Goal: Check status: Check status

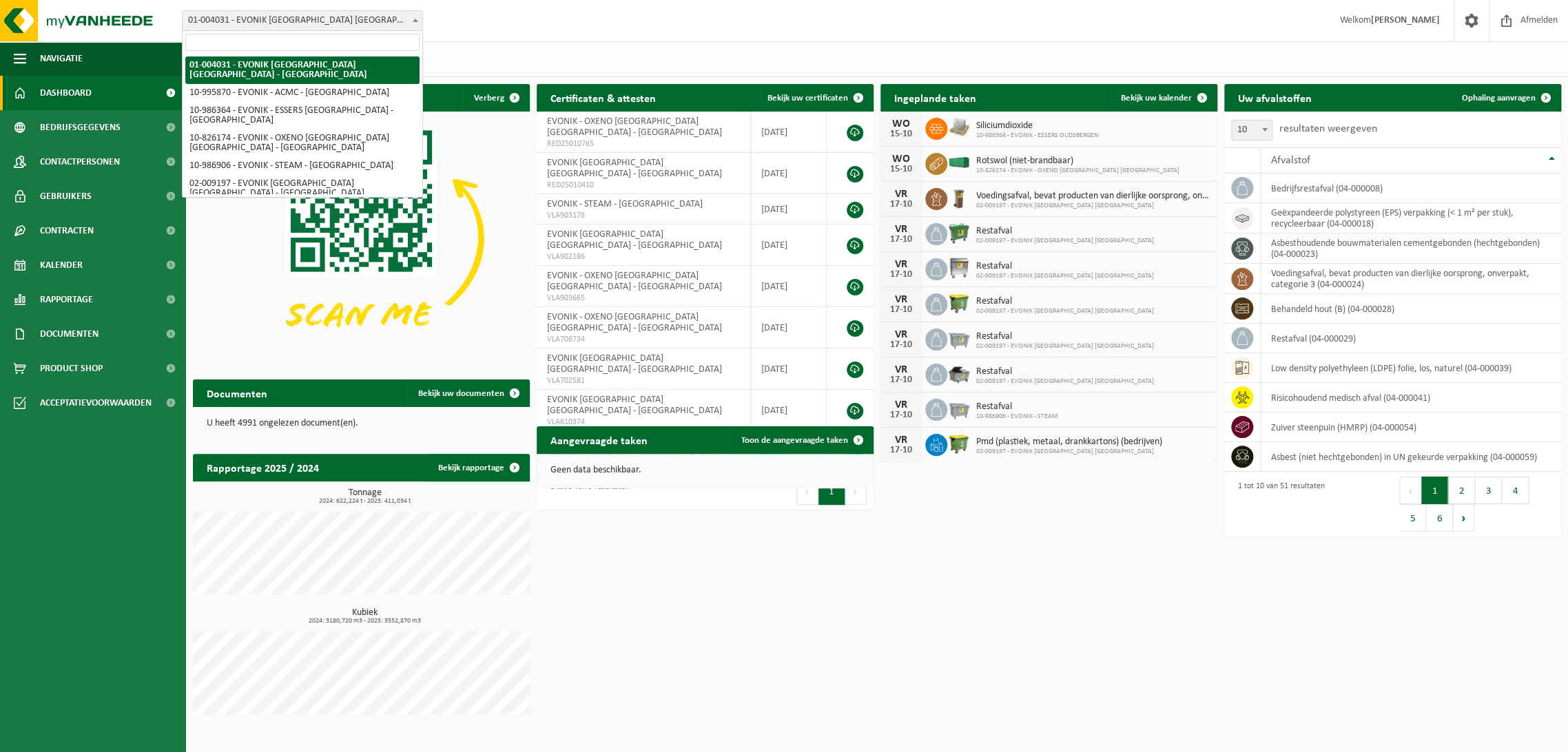
click at [295, 21] on span "01-004031 - EVONIK [GEOGRAPHIC_DATA] [GEOGRAPHIC_DATA] - [GEOGRAPHIC_DATA]" at bounding box center [303, 20] width 240 height 19
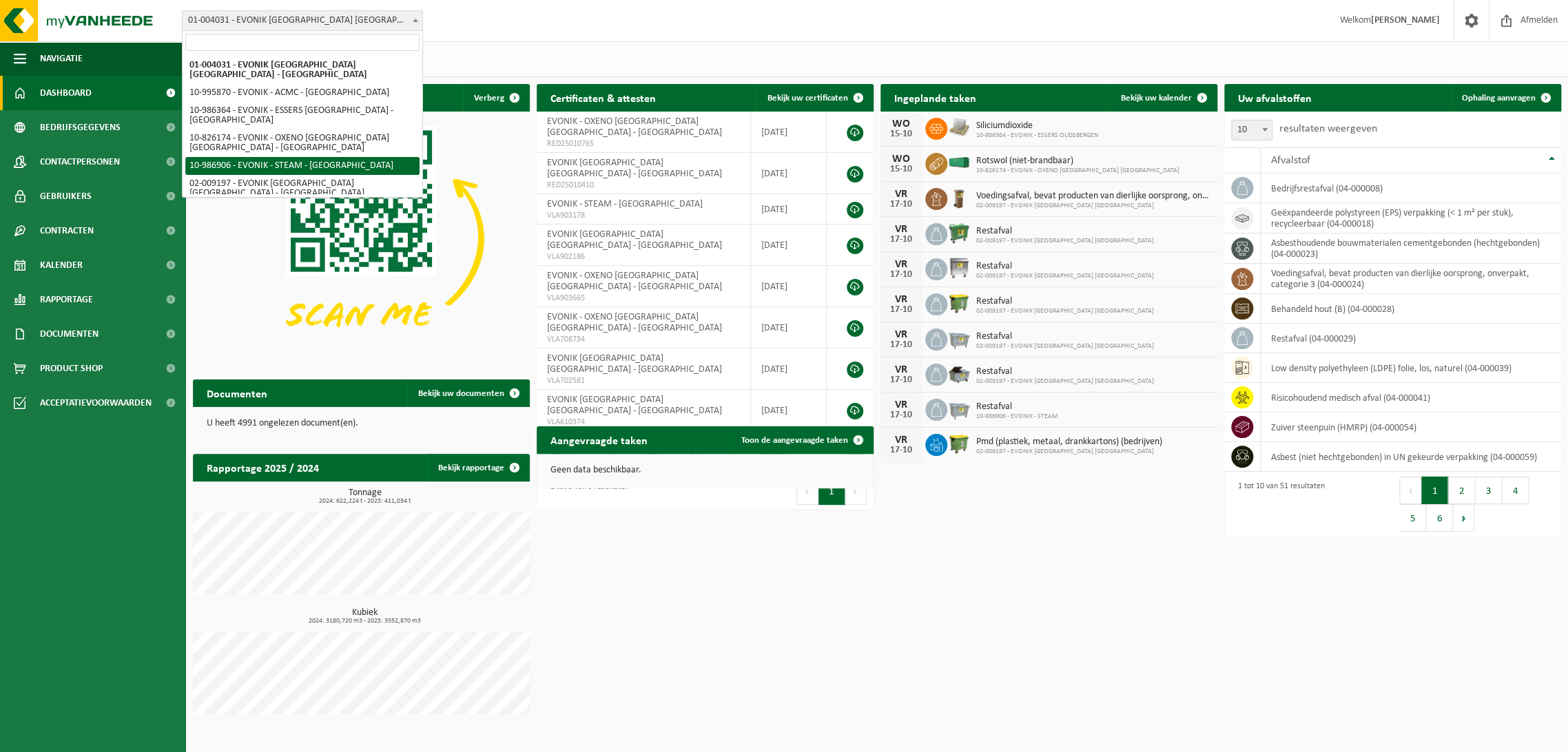
select select "166823"
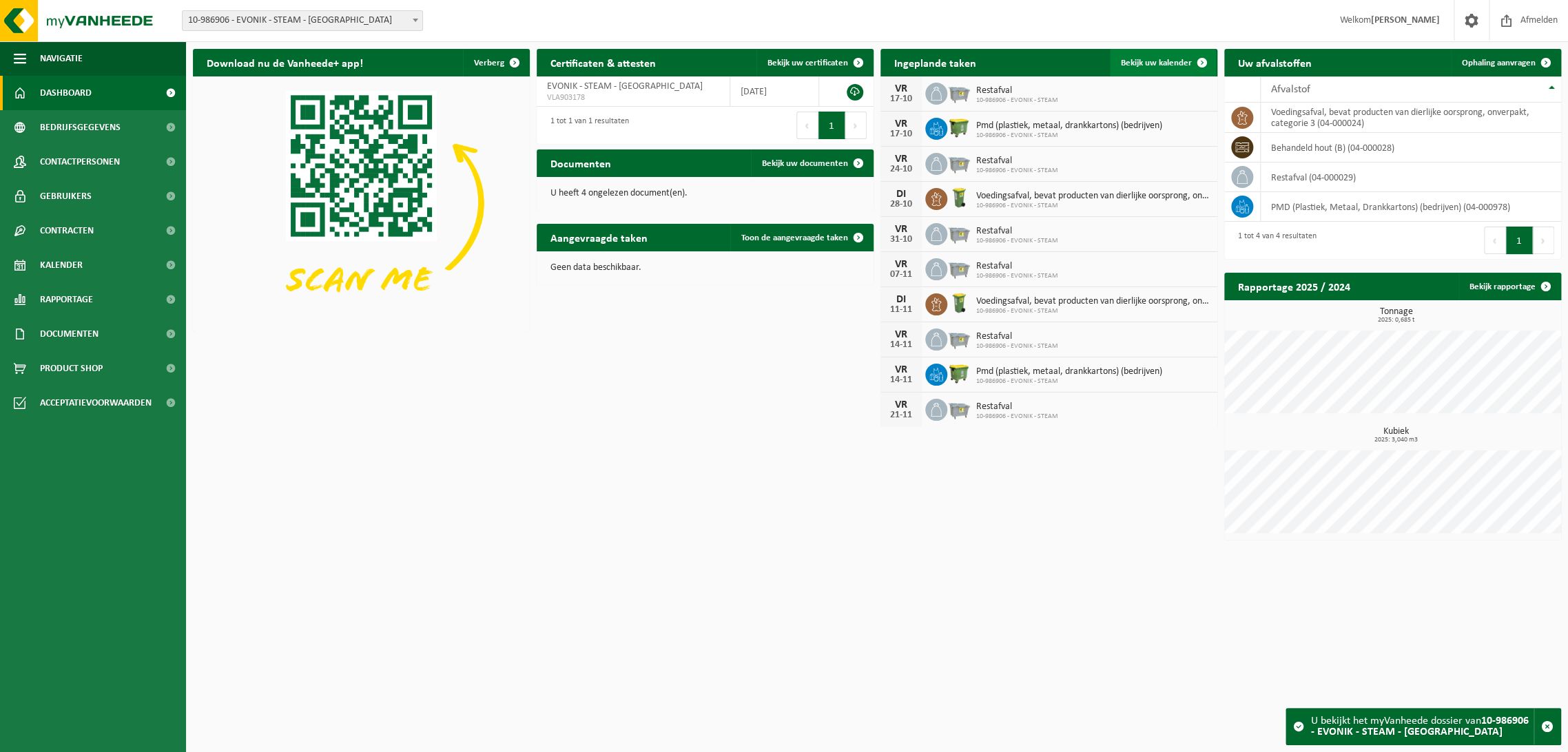
click at [1161, 68] on span "Bekijk uw kalender" at bounding box center [1156, 63] width 71 height 9
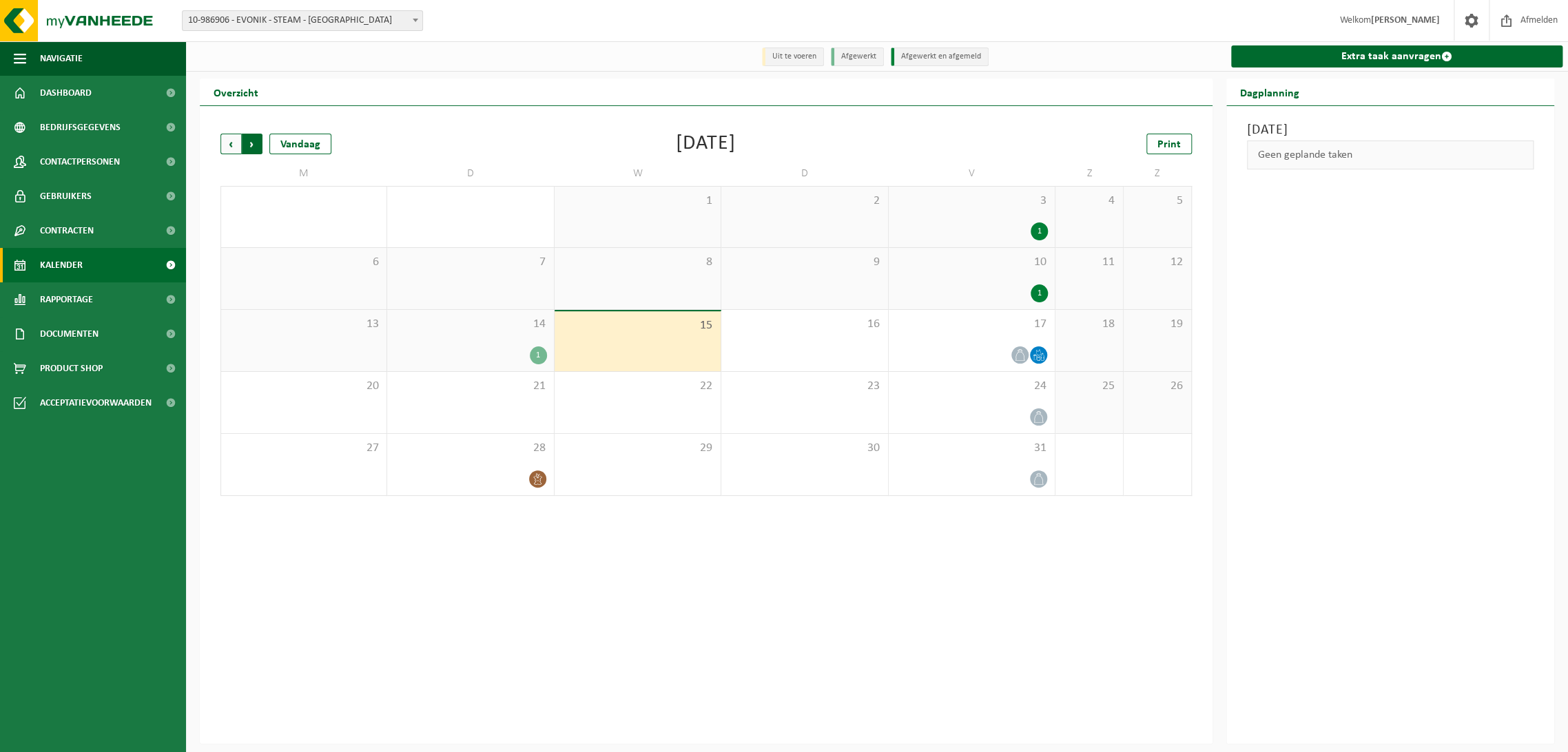
click at [229, 148] on span "Vorige" at bounding box center [230, 144] width 20 height 20
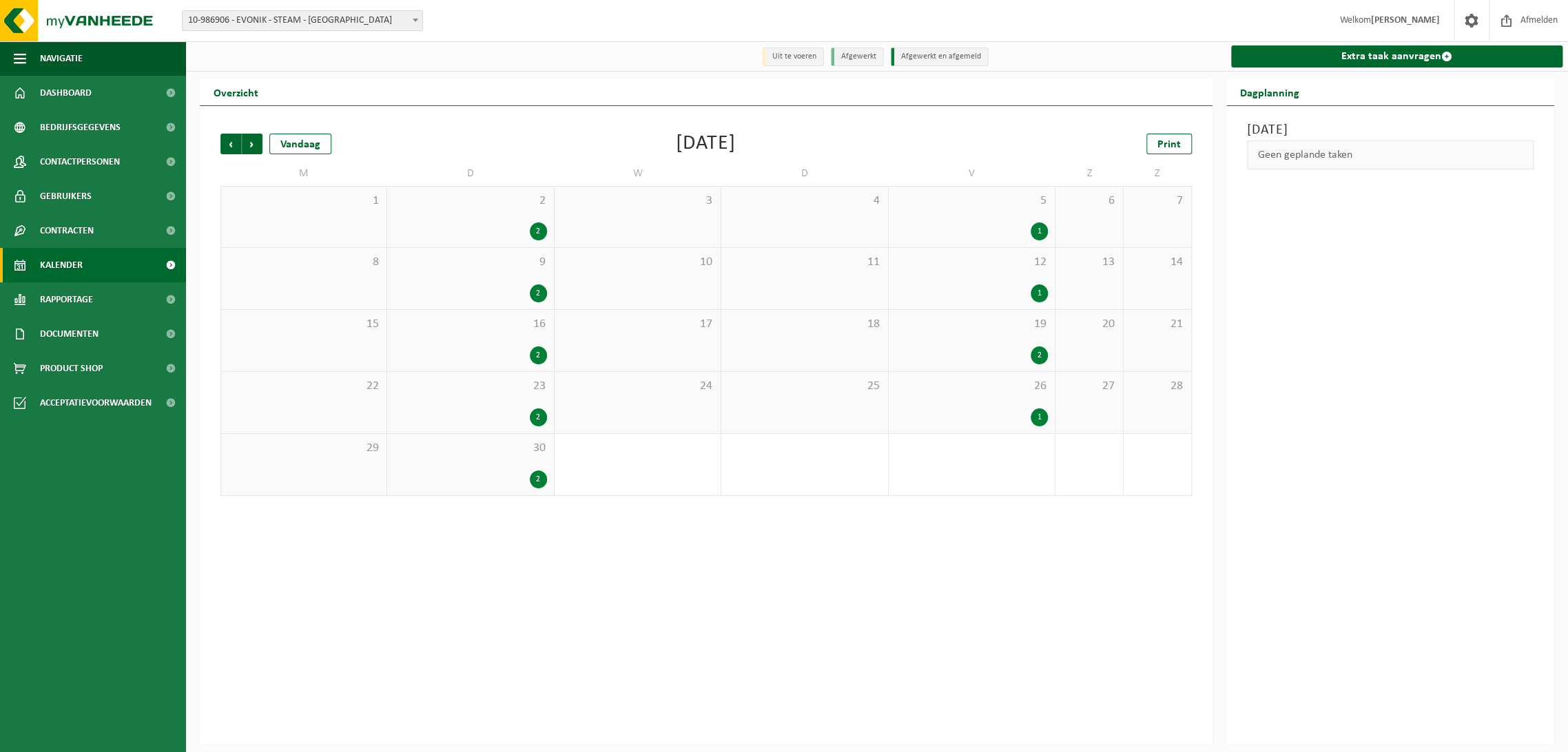
click at [438, 221] on div "2 2" at bounding box center [470, 216] width 166 height 60
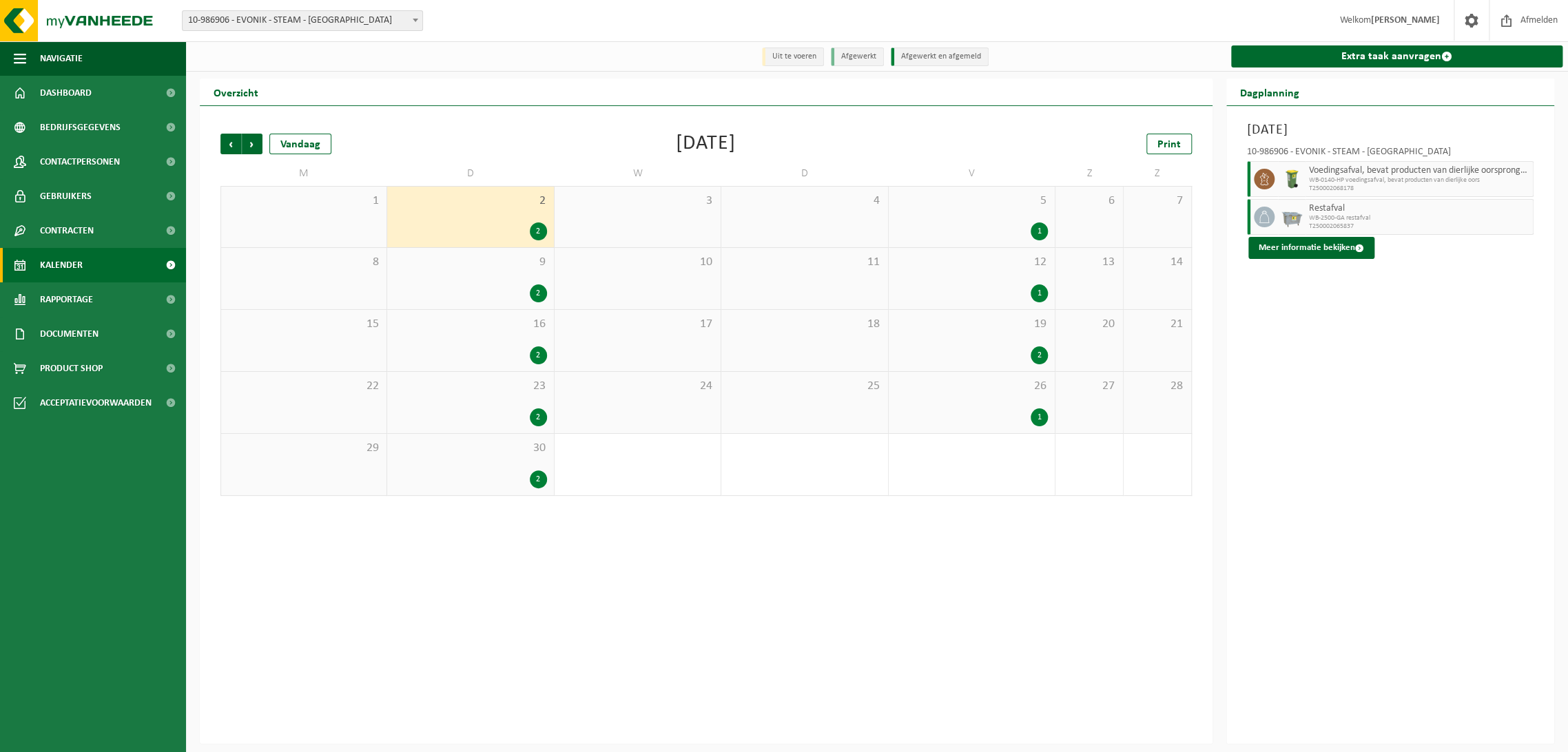
click at [458, 302] on div "2" at bounding box center [470, 292] width 152 height 18
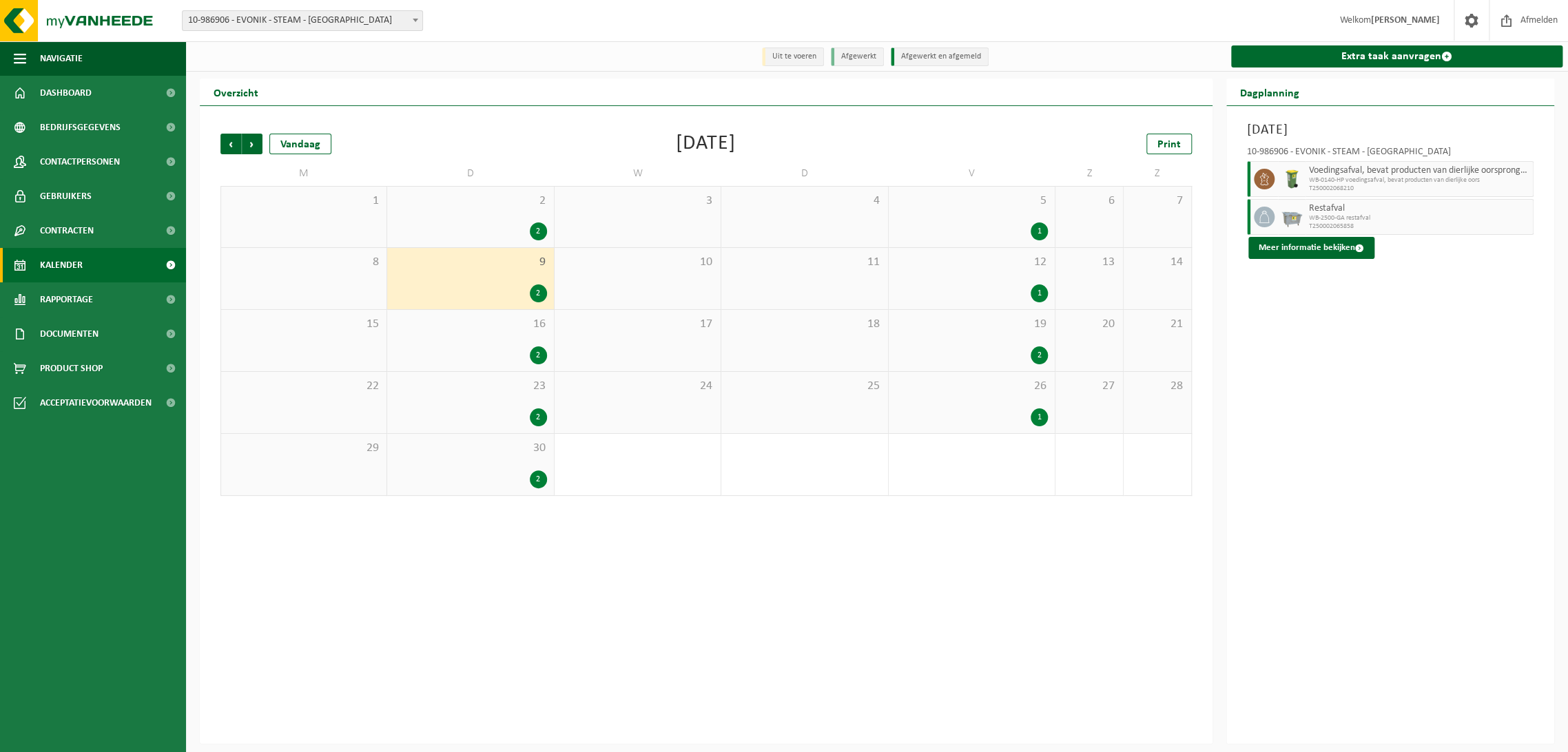
click at [461, 358] on div "2" at bounding box center [470, 355] width 152 height 18
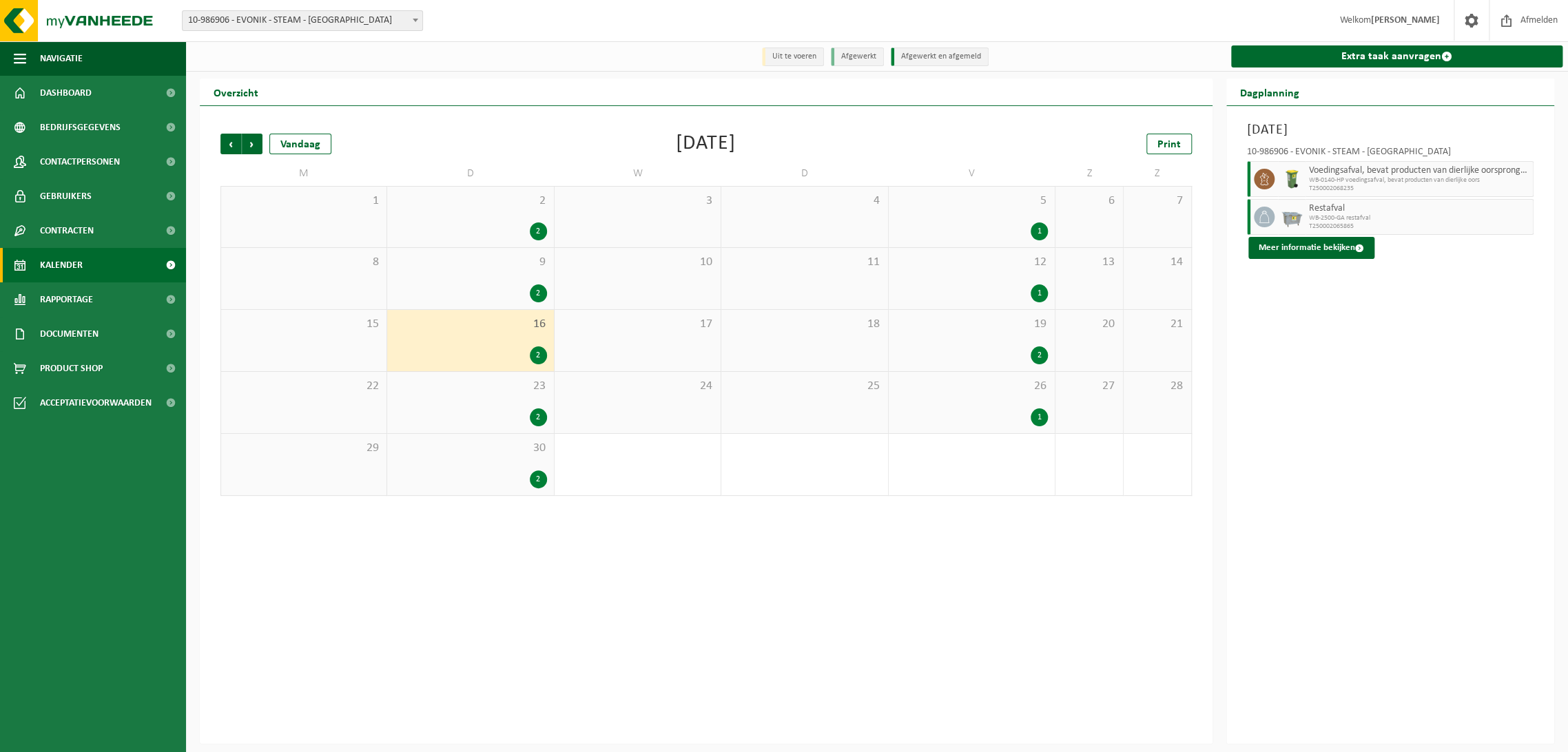
click at [463, 415] on div "2" at bounding box center [470, 417] width 152 height 18
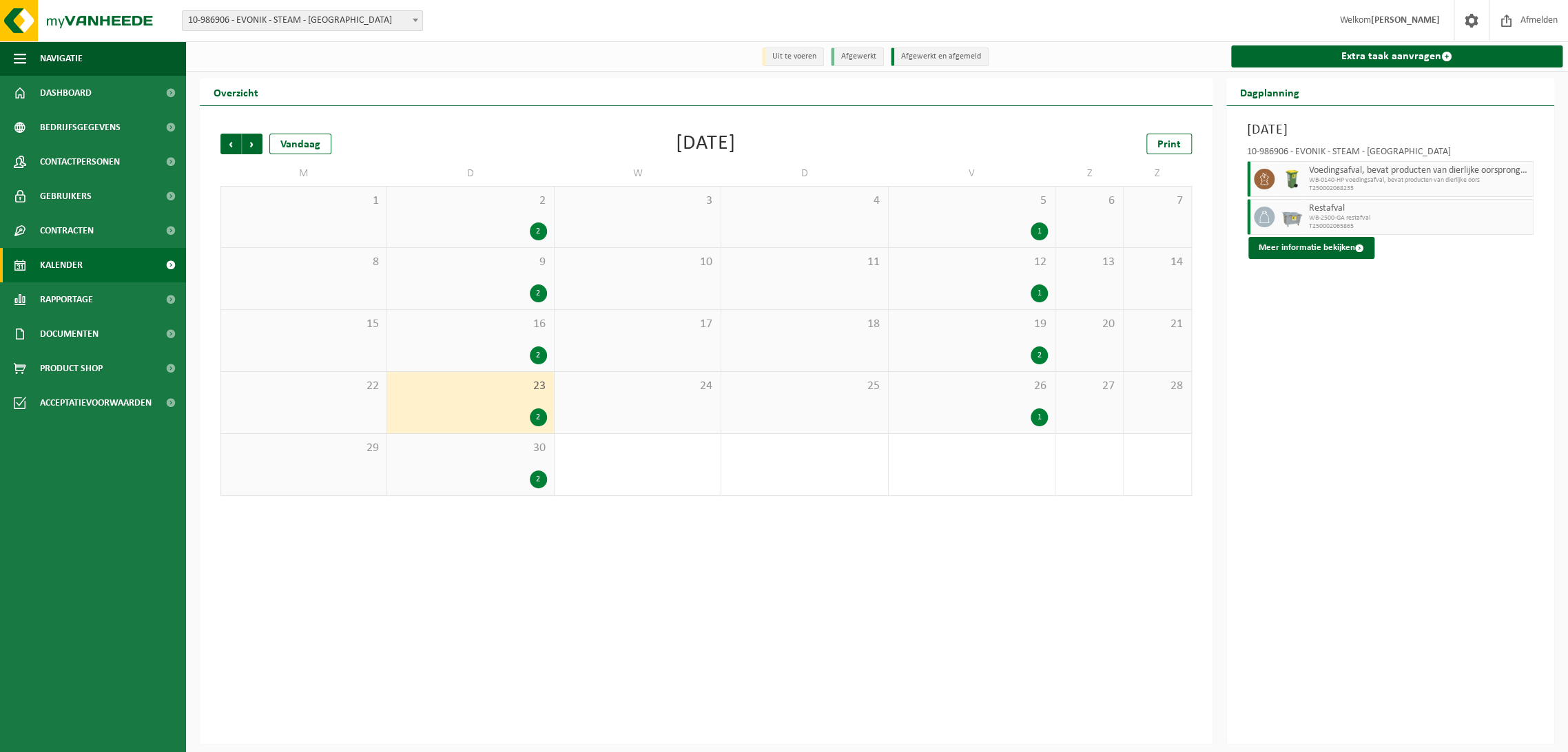
click at [463, 473] on div "2" at bounding box center [470, 479] width 152 height 18
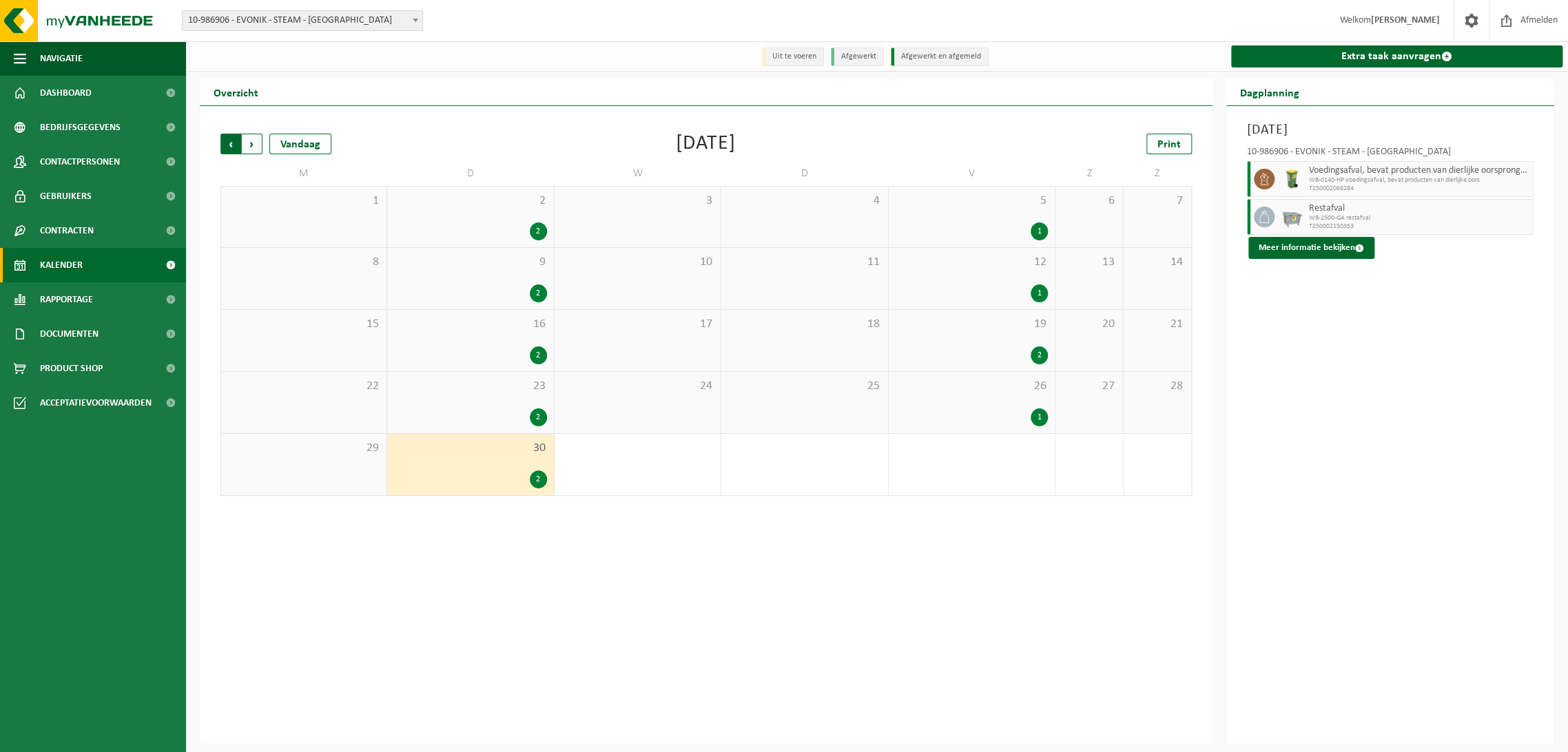
click at [255, 145] on span "Volgende" at bounding box center [252, 144] width 20 height 20
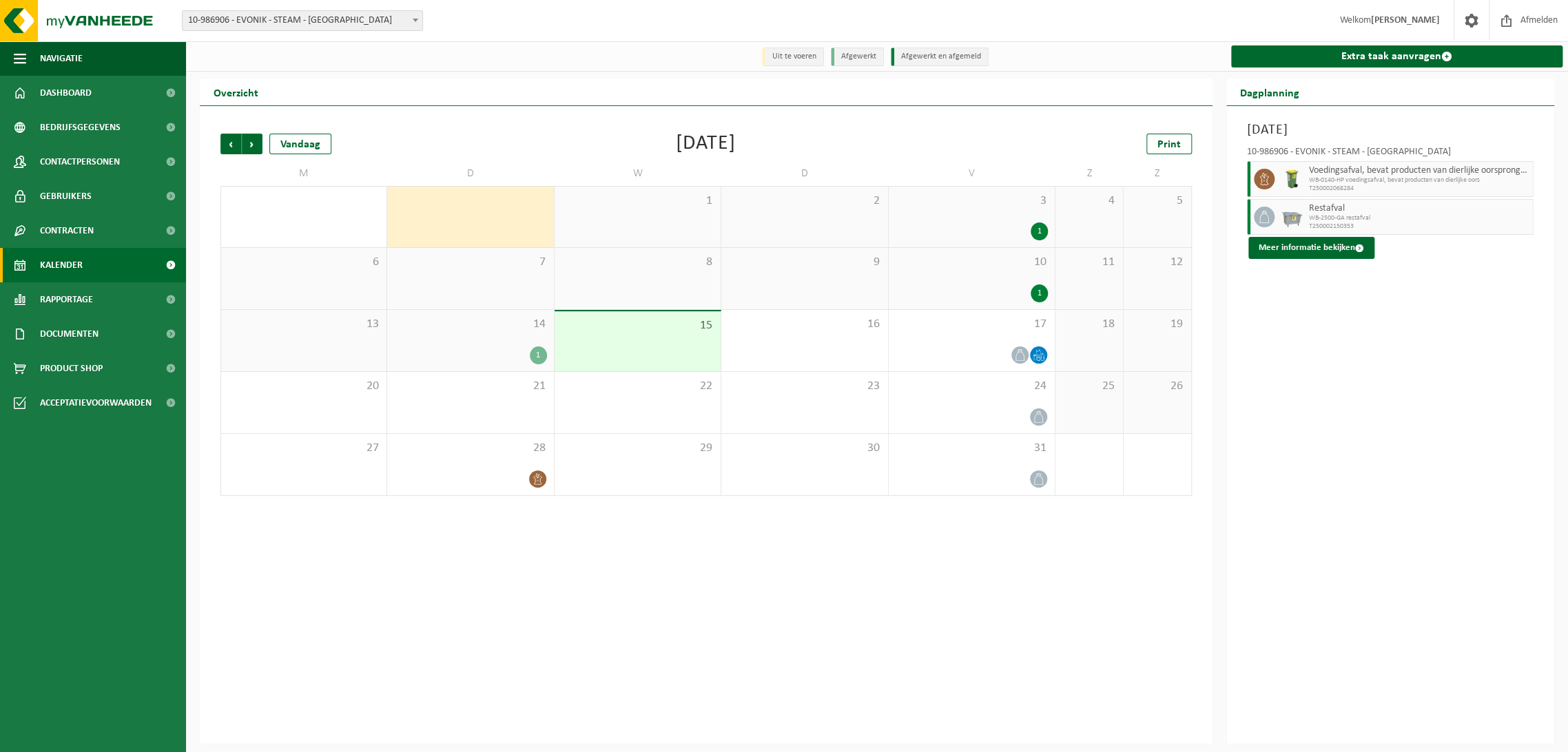
click at [497, 339] on div "14 1" at bounding box center [470, 341] width 166 height 61
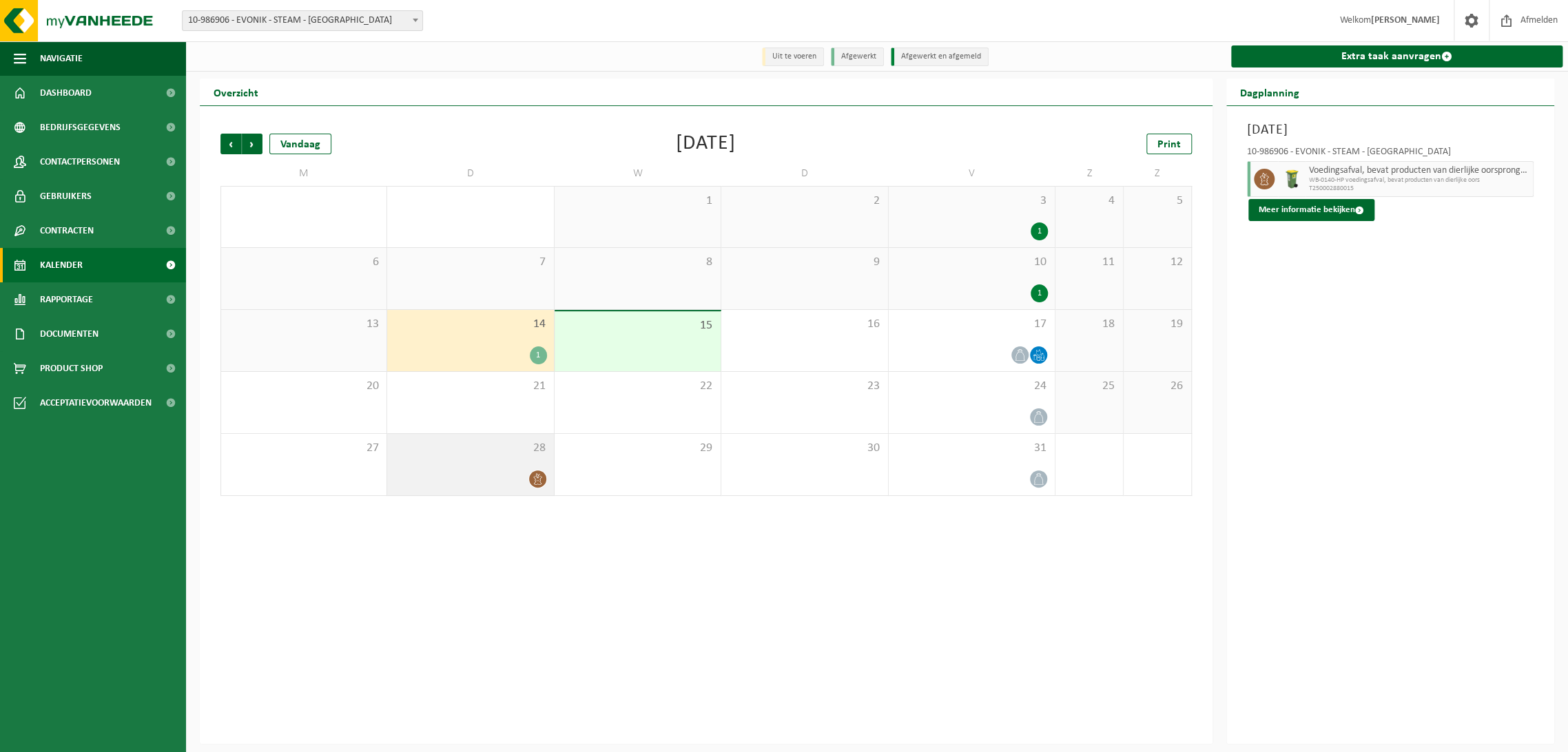
click at [493, 461] on div "28" at bounding box center [470, 464] width 166 height 61
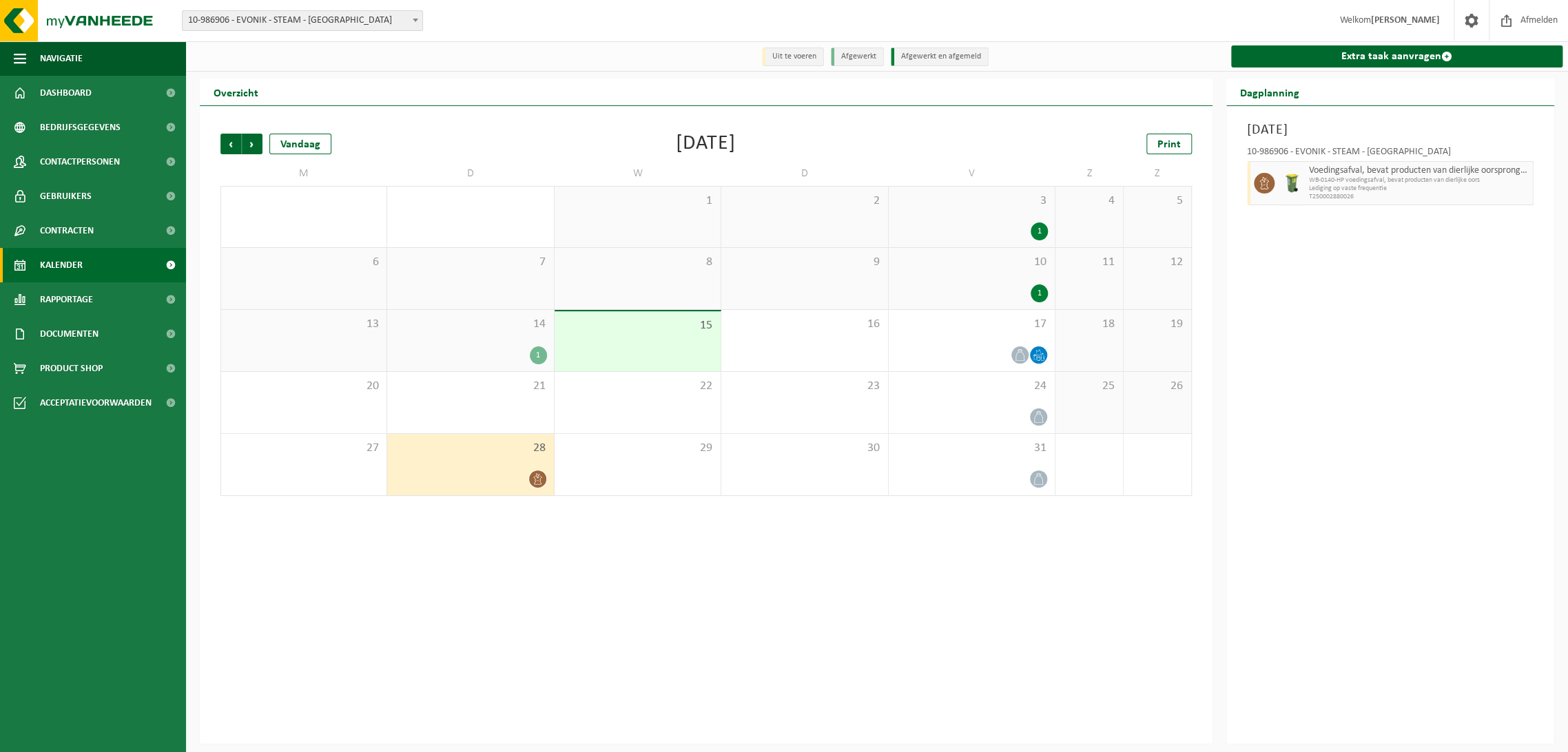
click at [481, 352] on div "1" at bounding box center [470, 355] width 152 height 18
